Goal: Check status: Check status

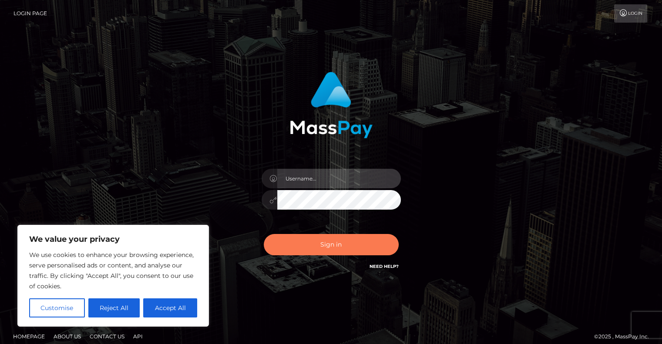
type input "grace.rush"
click at [339, 243] on button "Sign in" at bounding box center [331, 244] width 135 height 21
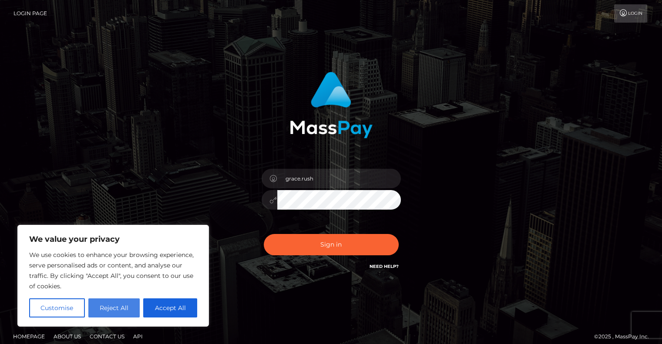
click at [114, 308] on button "Reject All" at bounding box center [114, 307] width 52 height 19
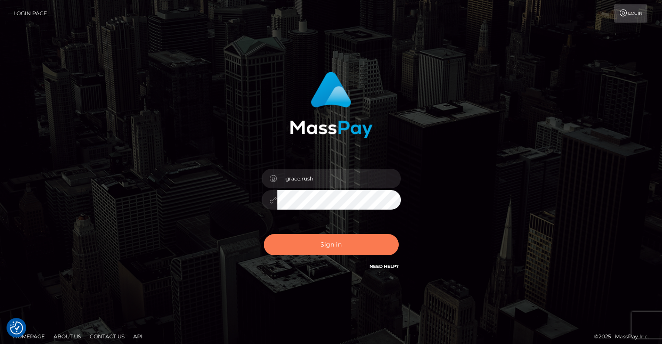
click at [325, 242] on button "Sign in" at bounding box center [331, 244] width 135 height 21
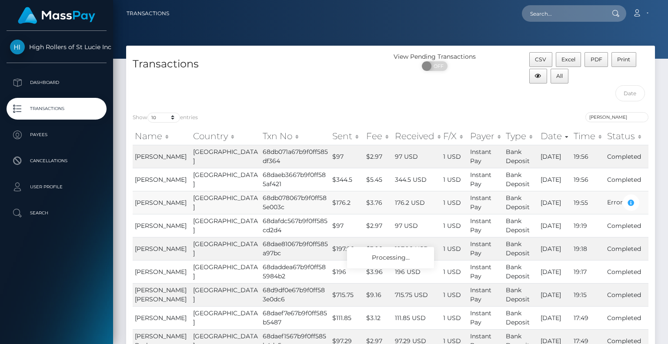
click at [616, 203] on td "Error" at bounding box center [627, 202] width 44 height 23
click at [626, 200] on icon "button" at bounding box center [631, 203] width 10 height 11
click at [630, 200] on icon "button" at bounding box center [631, 203] width 10 height 11
